Goal: Task Accomplishment & Management: Manage account settings

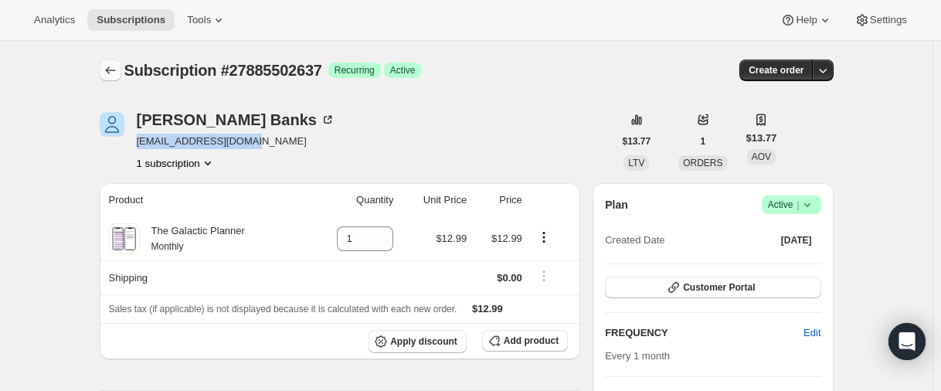
click at [110, 76] on icon "Subscriptions" at bounding box center [110, 70] width 15 height 15
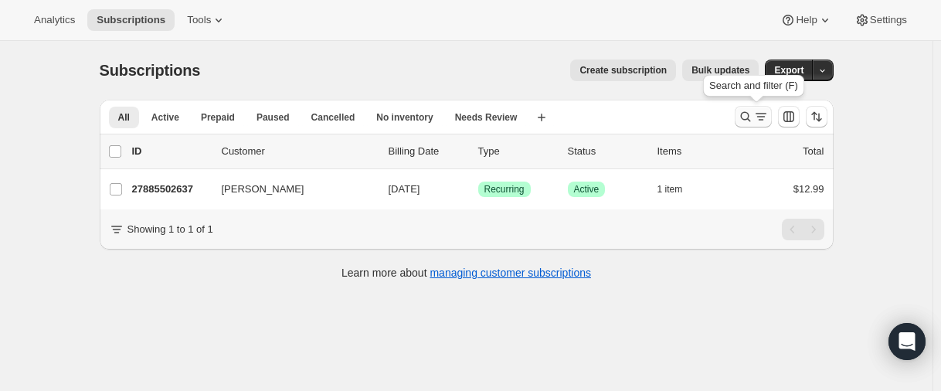
click at [741, 116] on icon "Search and filter results" at bounding box center [745, 116] width 15 height 15
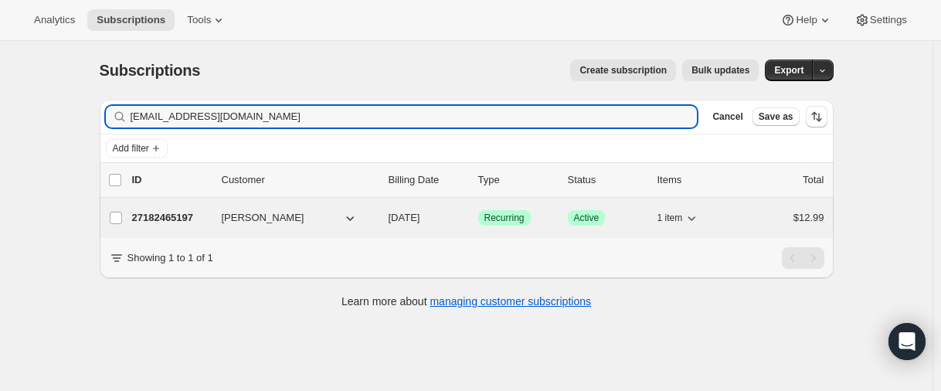
type input "[EMAIL_ADDRESS][DOMAIN_NAME]"
click at [158, 218] on p "27182465197" at bounding box center [170, 217] width 77 height 15
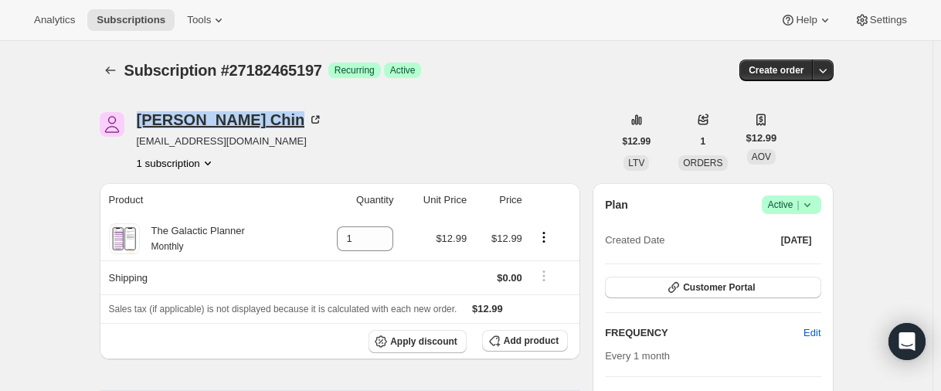
drag, startPoint x: 138, startPoint y: 114, endPoint x: 228, endPoint y: 111, distance: 90.5
click at [228, 112] on div "[PERSON_NAME] [EMAIL_ADDRESS][DOMAIN_NAME] 1 subscription" at bounding box center [357, 141] width 514 height 59
copy div "[PERSON_NAME]"
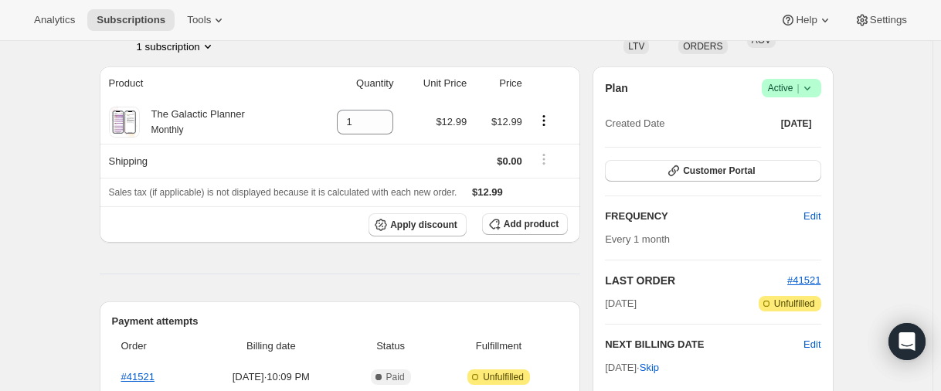
scroll to position [309, 0]
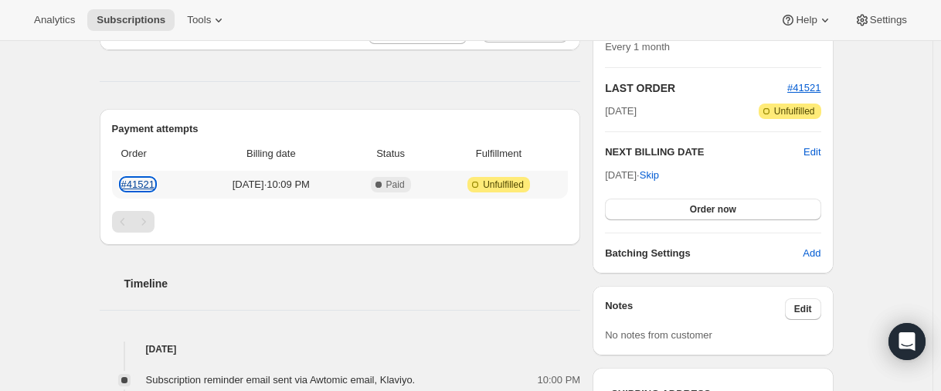
click at [144, 179] on link "#41521" at bounding box center [137, 185] width 33 height 12
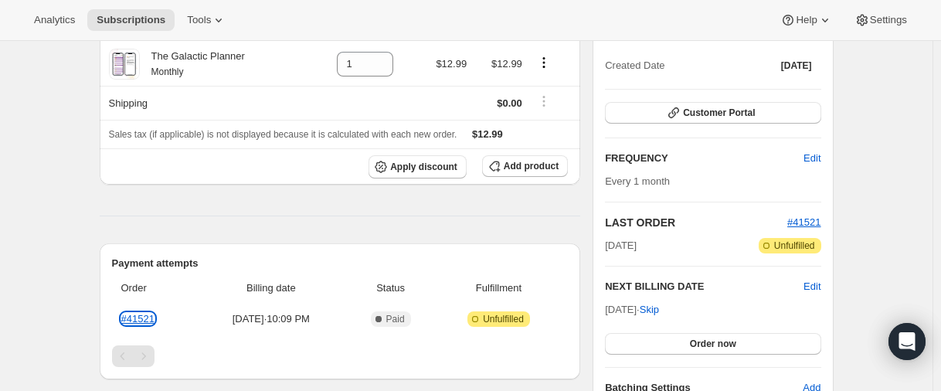
scroll to position [0, 0]
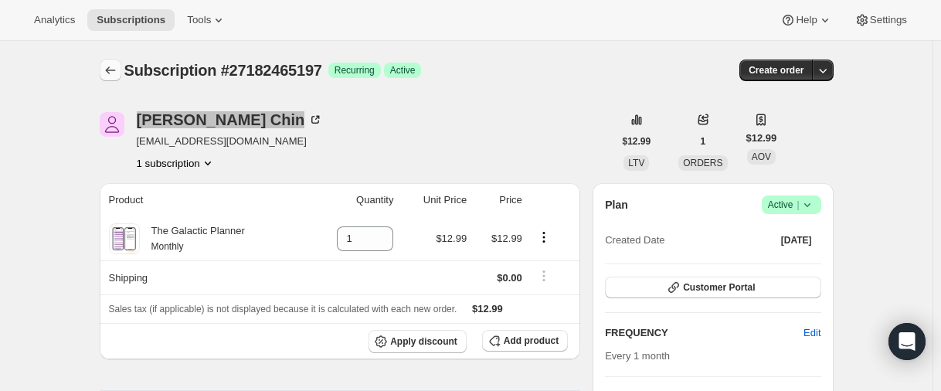
click at [118, 75] on icon "Subscriptions" at bounding box center [110, 70] width 15 height 15
